Goal: Task Accomplishment & Management: Complete application form

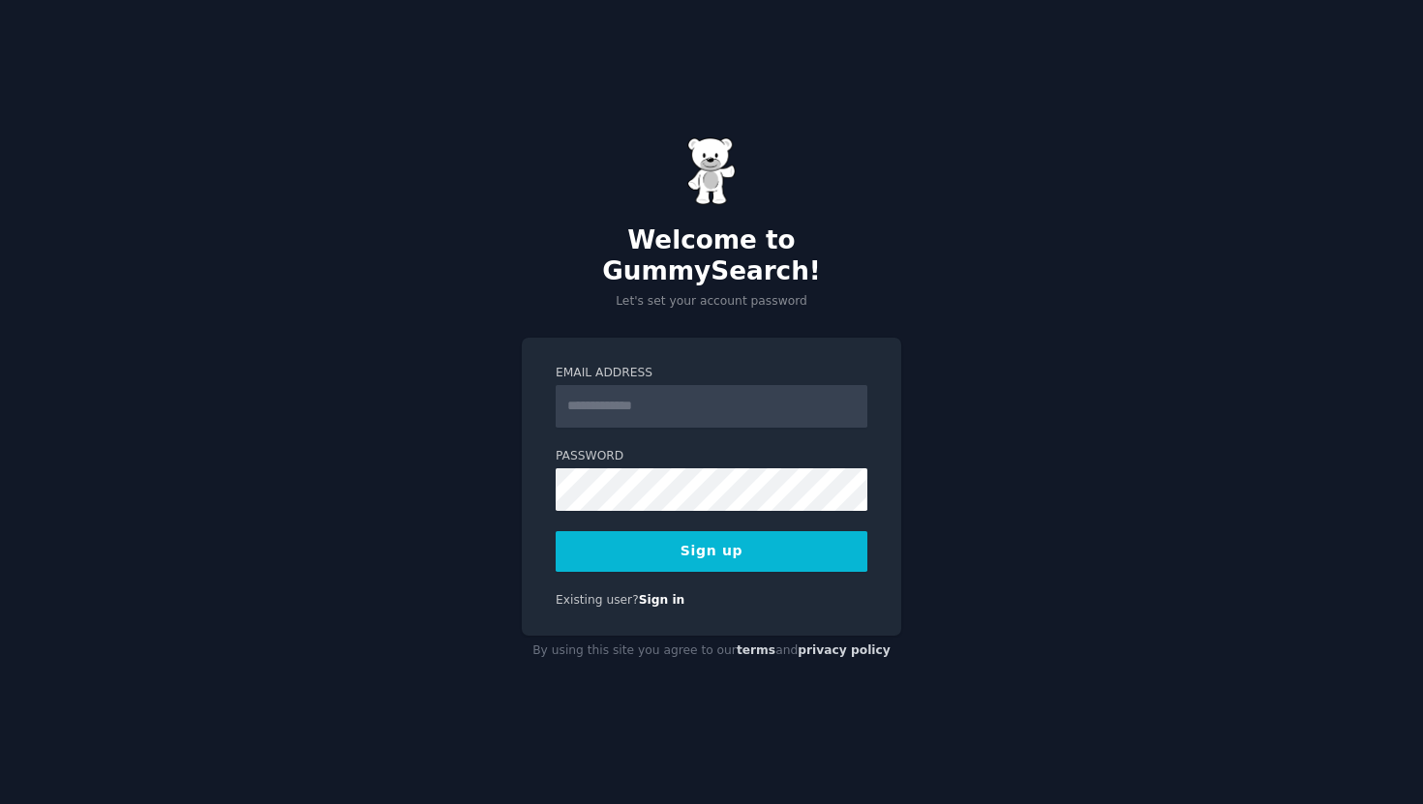
click at [636, 402] on input "Email Address" at bounding box center [711, 406] width 312 height 43
type input "**********"
click at [962, 338] on div "**********" at bounding box center [711, 402] width 1423 height 804
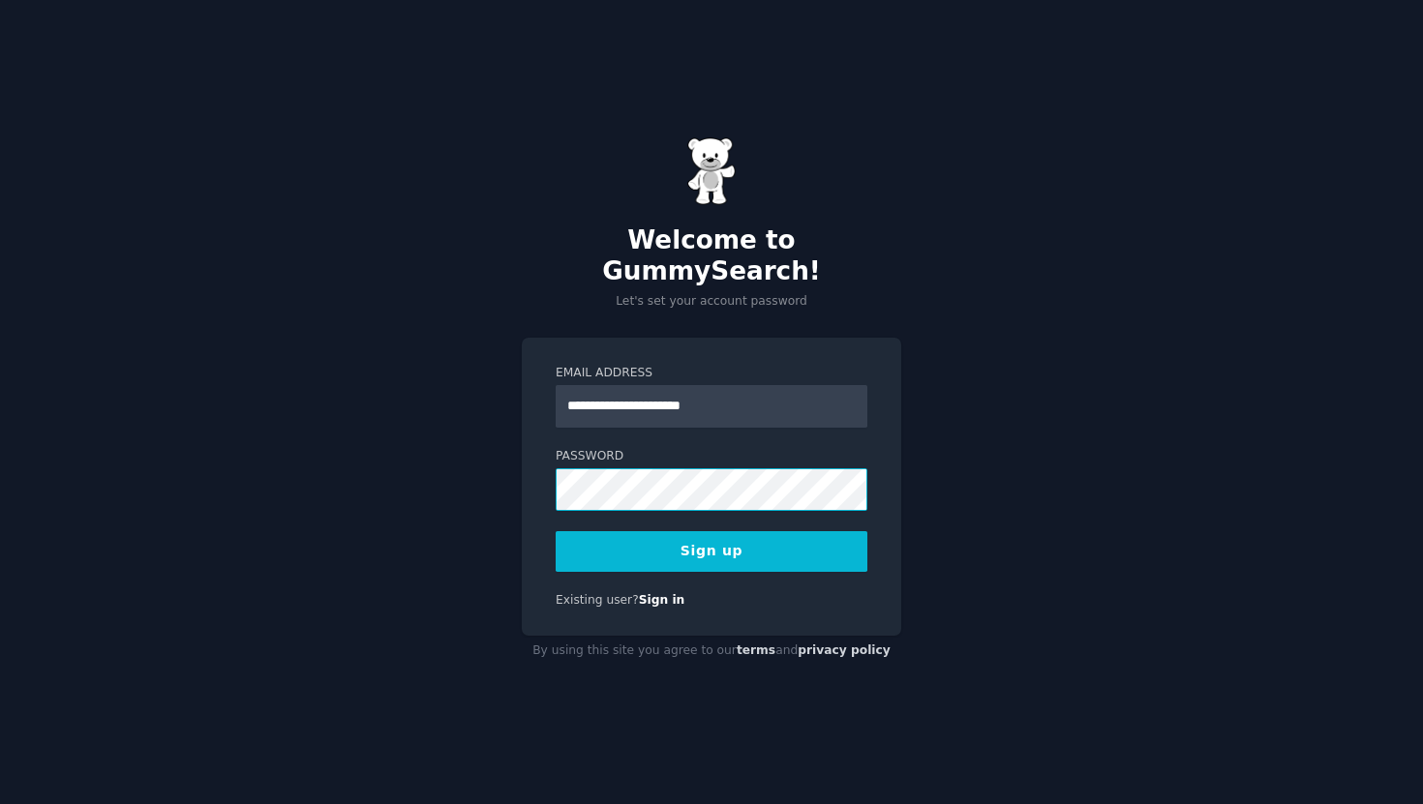
click at [524, 482] on div "**********" at bounding box center [711, 487] width 379 height 299
click at [663, 532] on button "Sign up" at bounding box center [711, 551] width 312 height 41
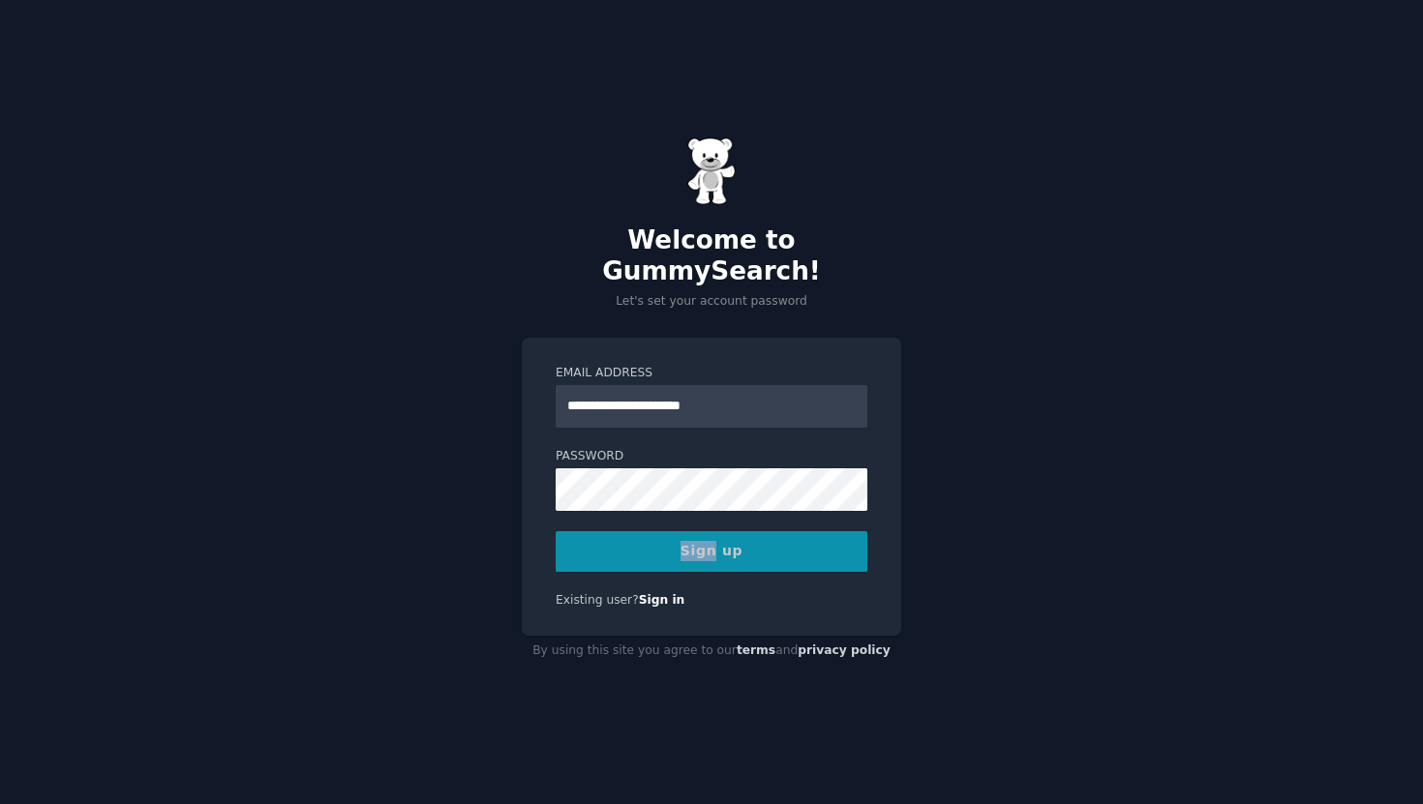
click at [663, 532] on div "Sign up" at bounding box center [711, 551] width 312 height 41
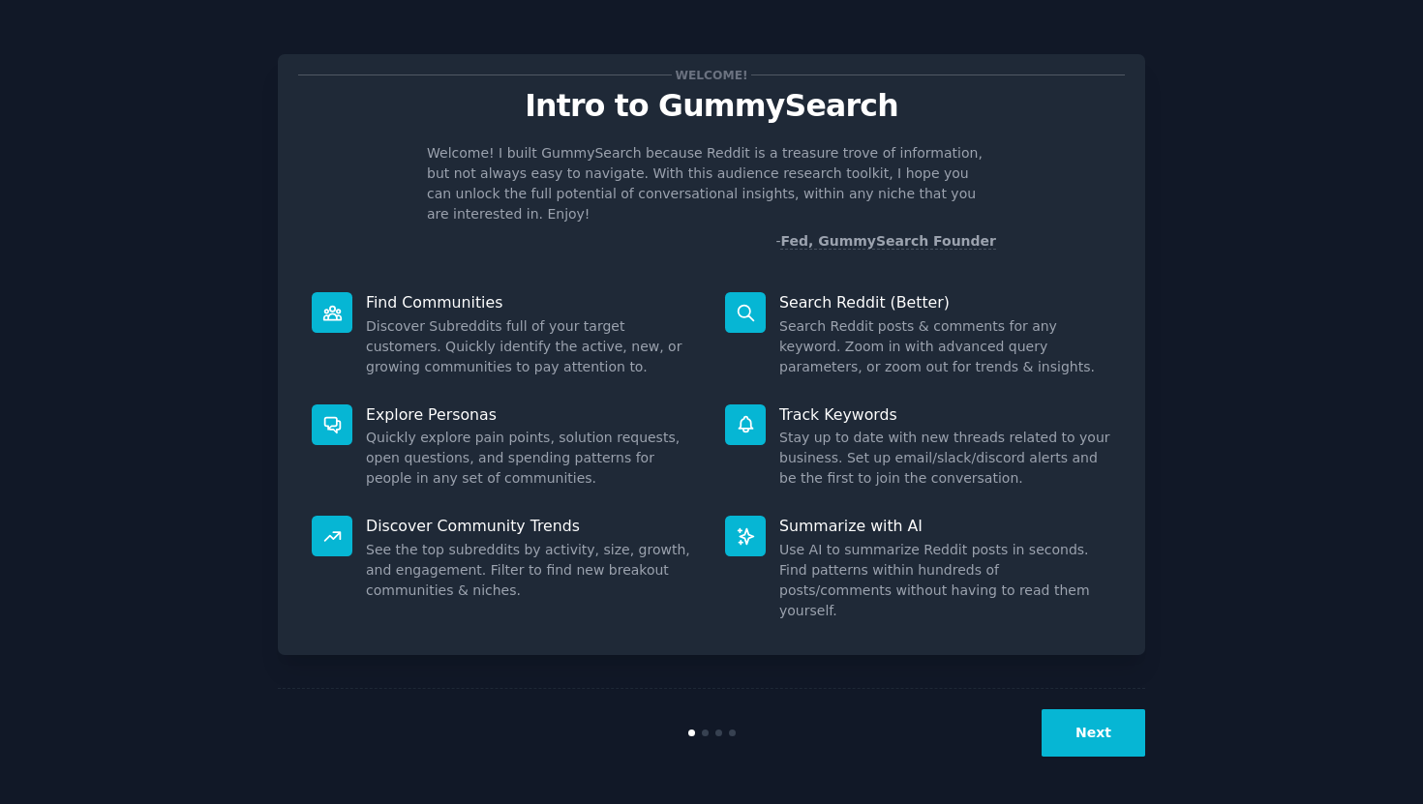
click at [1251, 446] on div "Welcome! Intro to GummySearch Welcome! I built GummySearch because Reddit is a …" at bounding box center [711, 402] width 1368 height 750
click at [1099, 733] on button "Next" at bounding box center [1093, 732] width 104 height 47
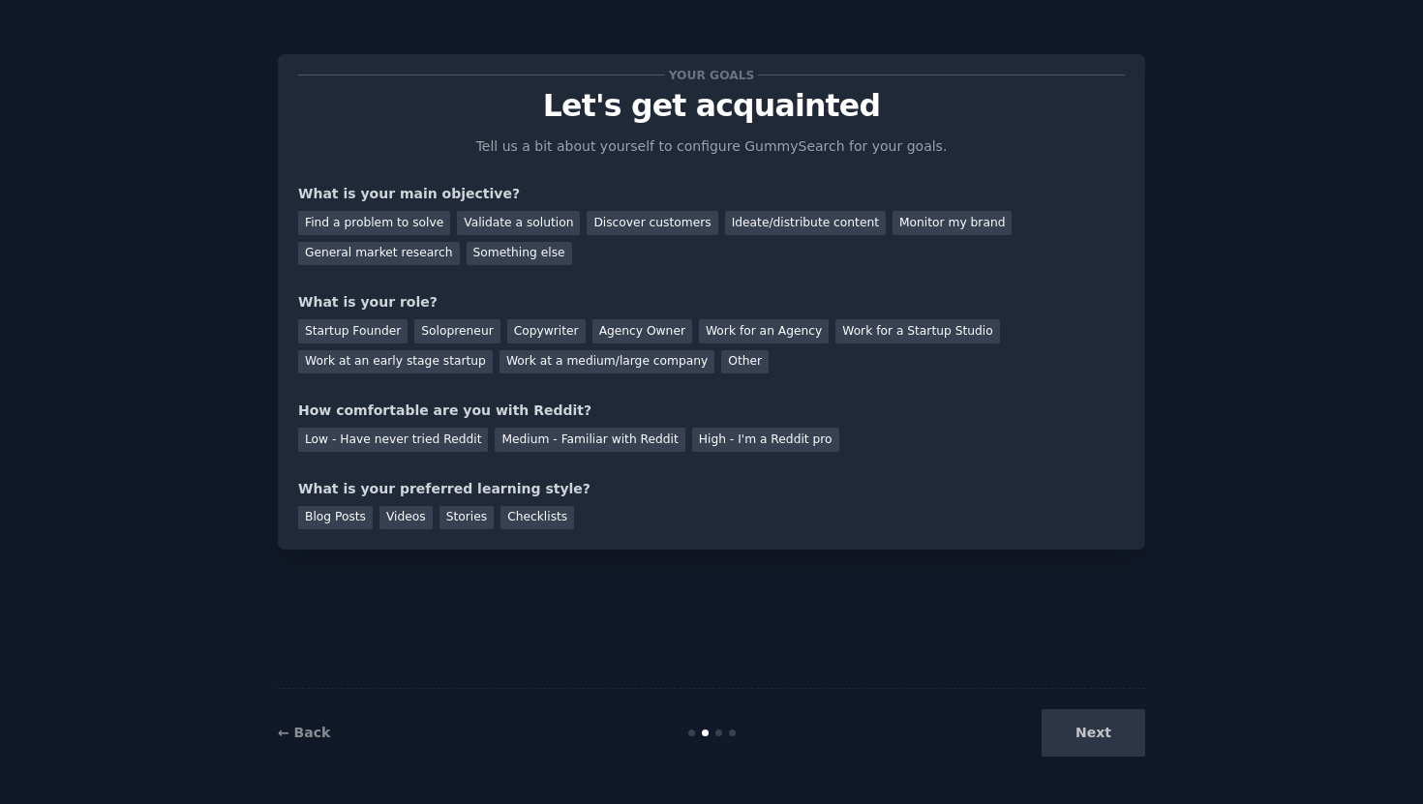
click at [1099, 733] on div "Next" at bounding box center [999, 732] width 289 height 47
click at [501, 222] on div "Validate a solution" at bounding box center [518, 223] width 123 height 24
click at [375, 222] on div "Find a problem to solve" at bounding box center [374, 223] width 152 height 24
click at [375, 327] on div "Startup Founder" at bounding box center [352, 331] width 109 height 24
click at [616, 441] on div "Medium - Familiar with Reddit" at bounding box center [590, 440] width 190 height 24
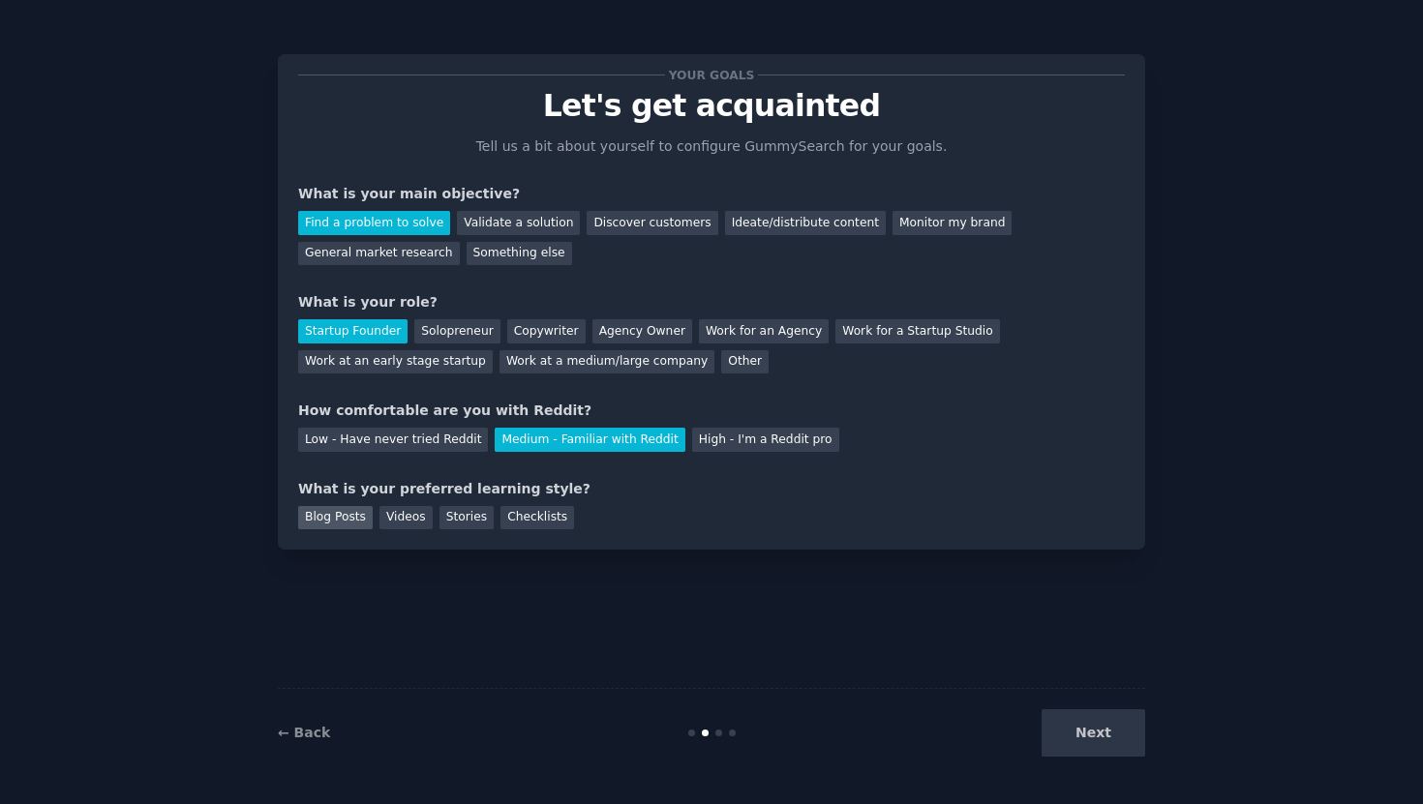
click at [335, 524] on div "Blog Posts" at bounding box center [335, 518] width 75 height 24
click at [1104, 740] on button "Next" at bounding box center [1093, 732] width 104 height 47
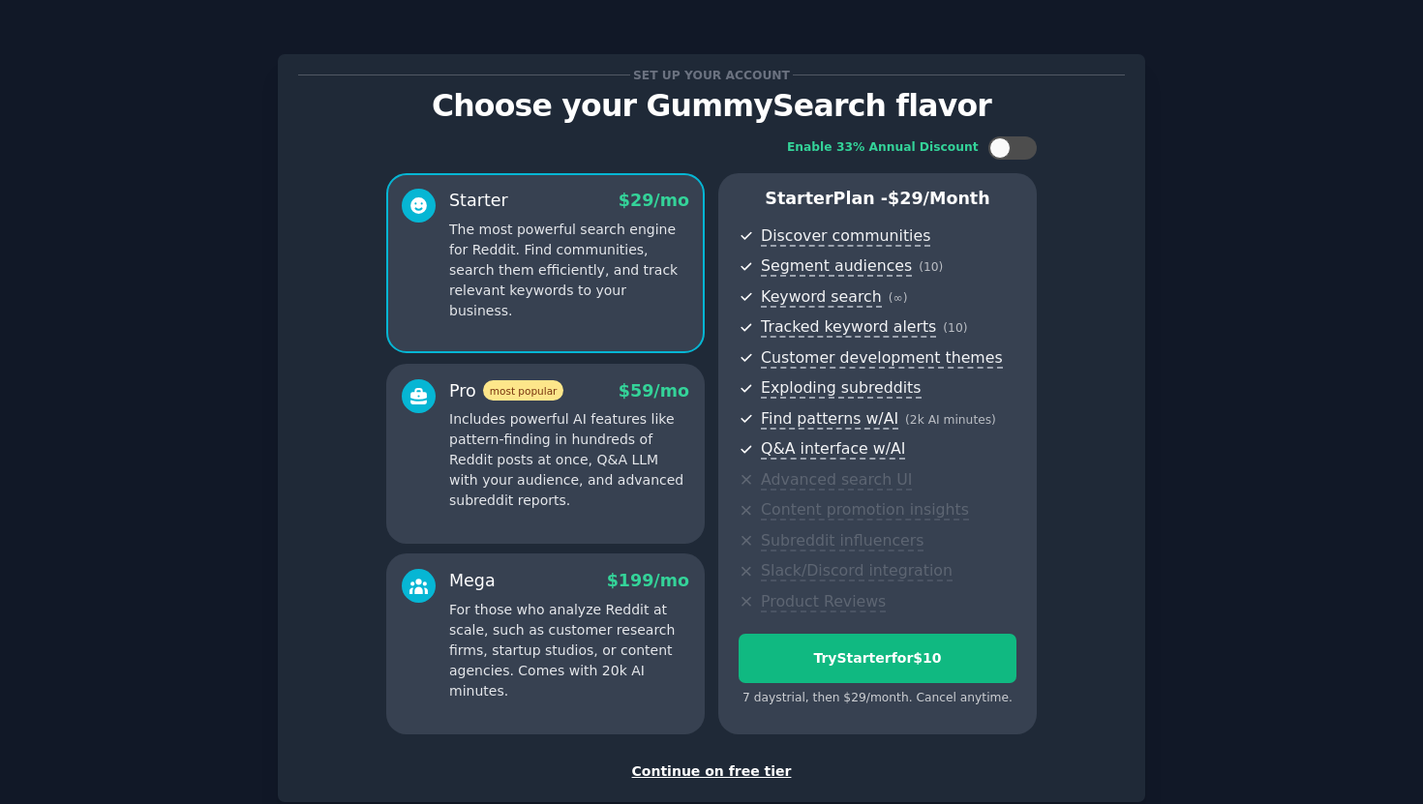
click at [698, 772] on div "Continue on free tier" at bounding box center [711, 772] width 826 height 20
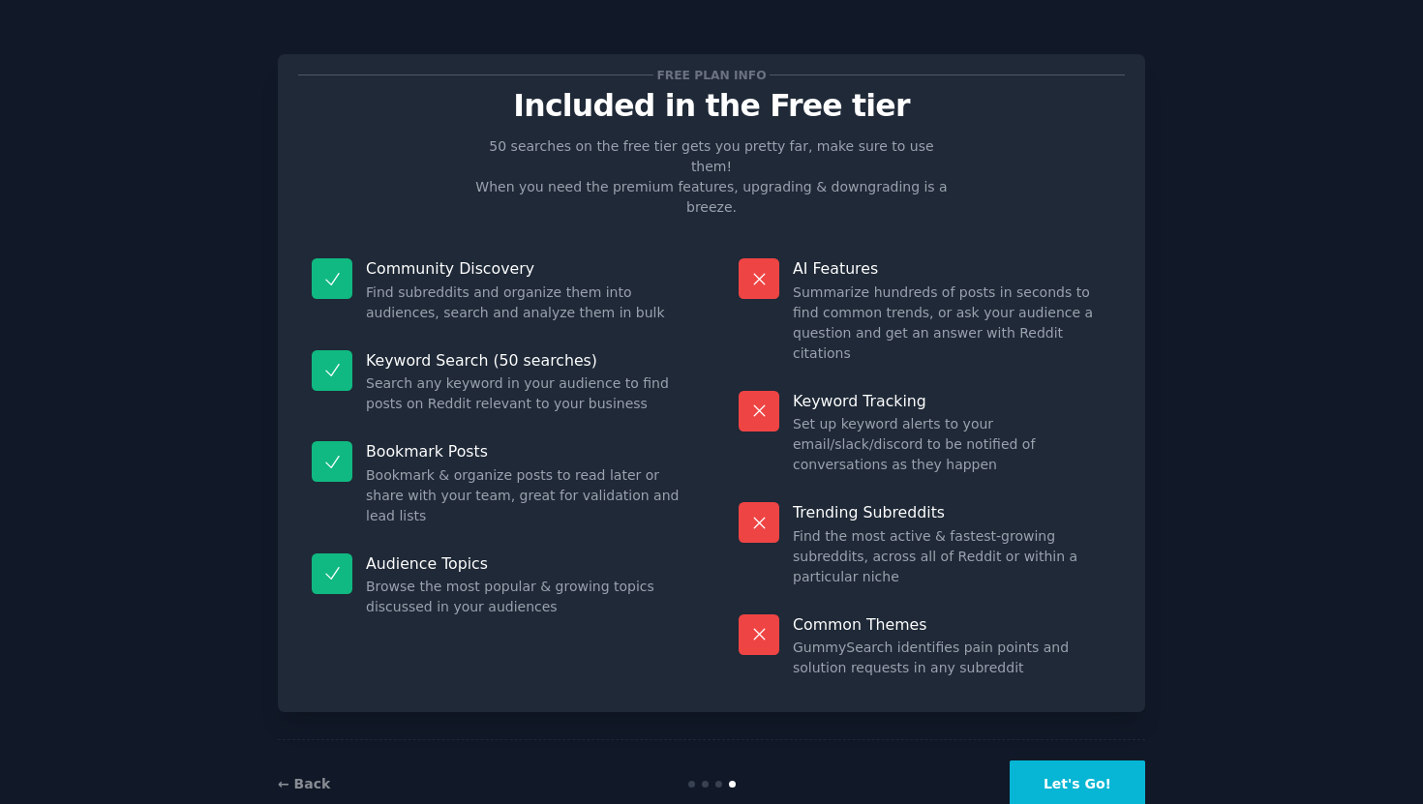
click at [1085, 761] on button "Let's Go!" at bounding box center [1076, 784] width 135 height 47
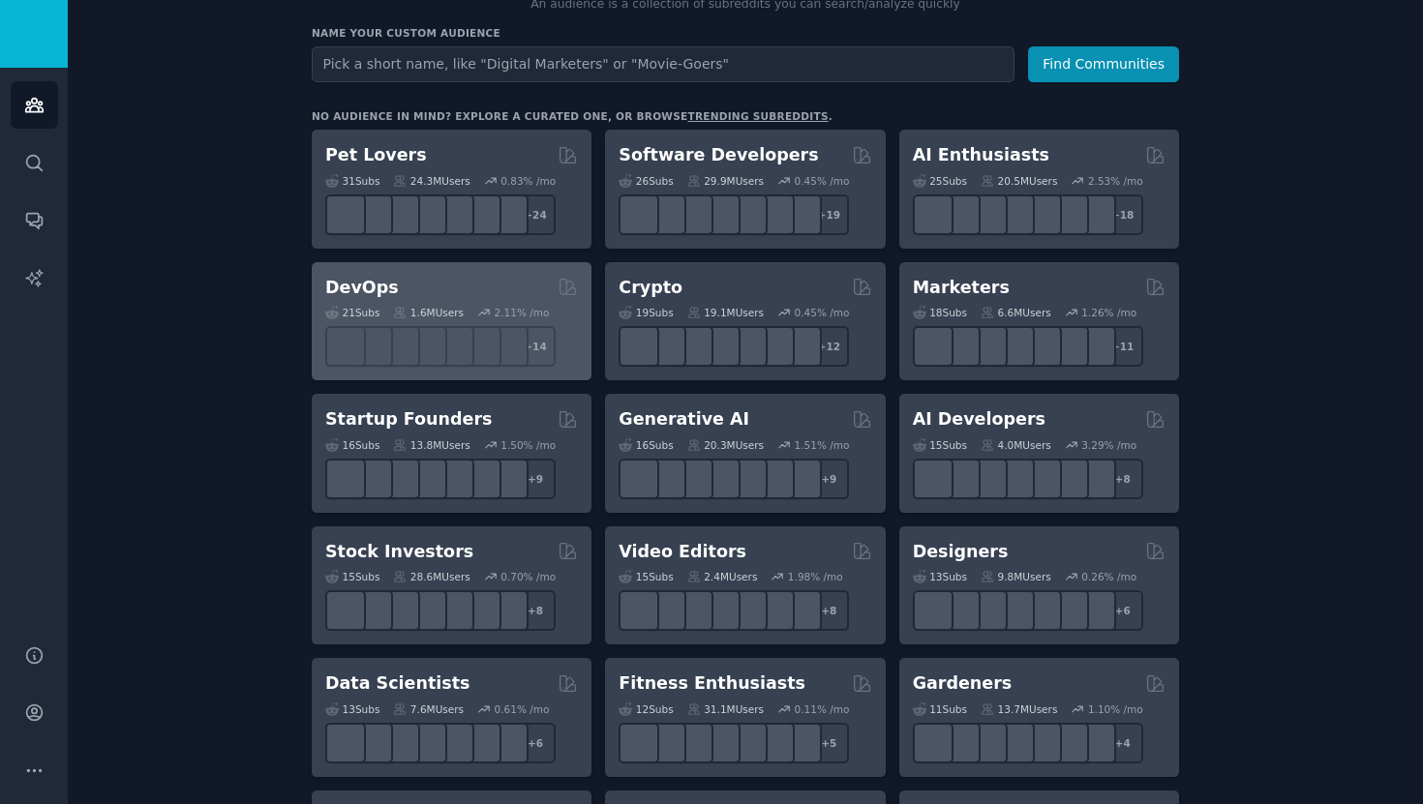
scroll to position [854, 0]
